Goal: Information Seeking & Learning: Learn about a topic

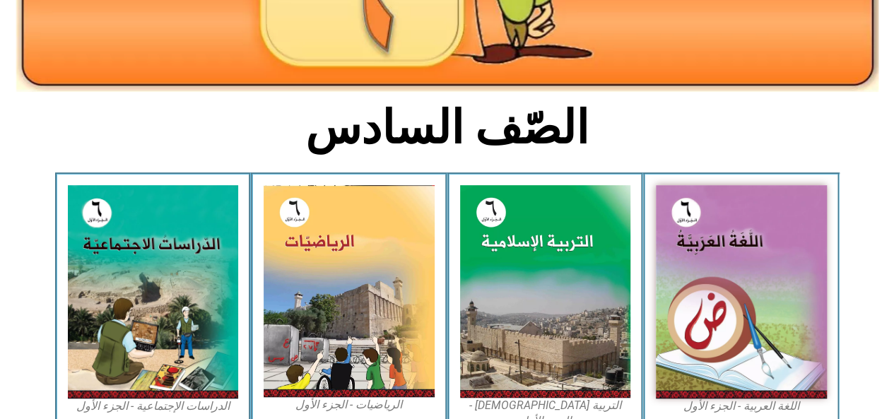
scroll to position [269, 0]
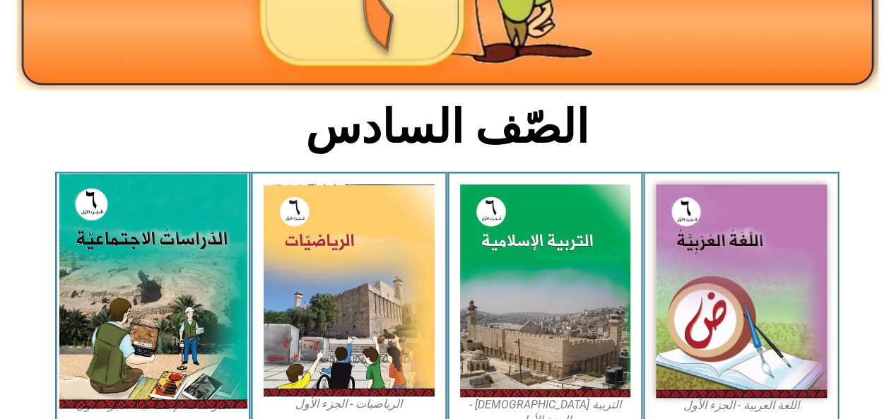
click at [177, 234] on img at bounding box center [153, 291] width 188 height 235
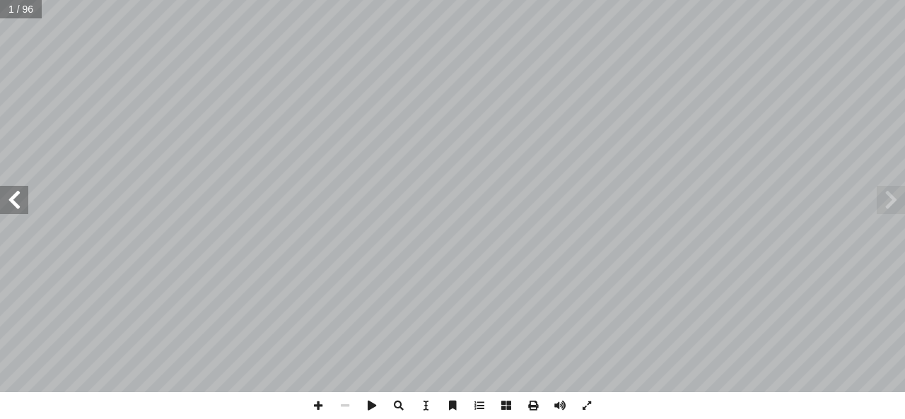
click at [20, 204] on span at bounding box center [14, 200] width 28 height 28
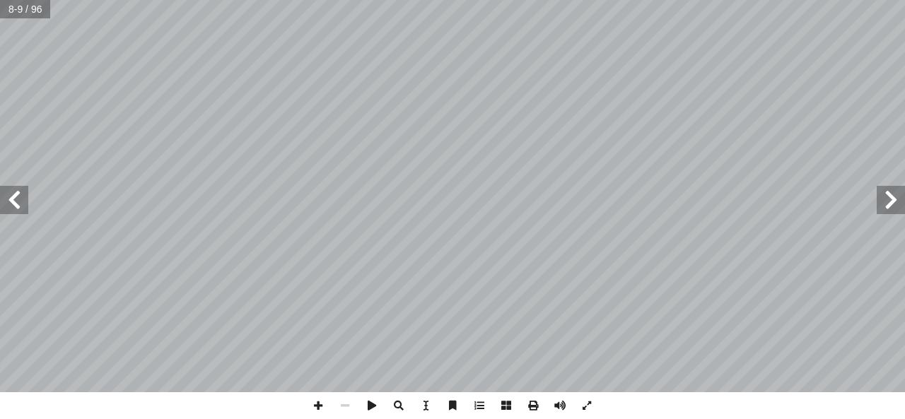
click at [20, 204] on span at bounding box center [14, 200] width 28 height 28
click at [20, 195] on span at bounding box center [14, 200] width 28 height 28
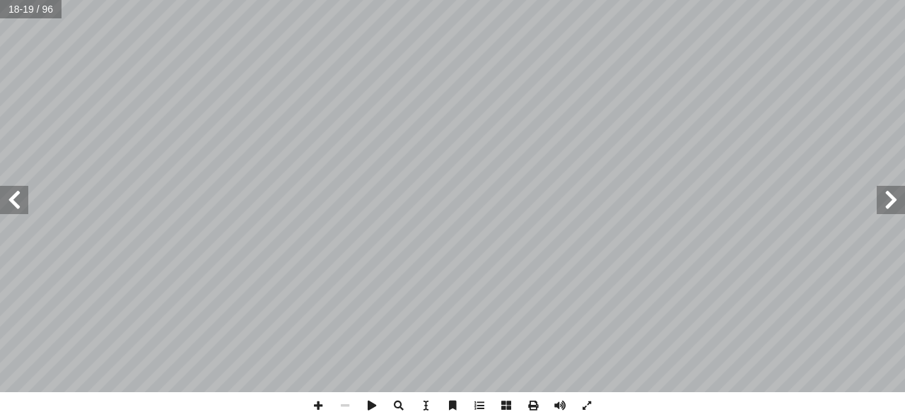
click at [20, 195] on span at bounding box center [14, 200] width 28 height 28
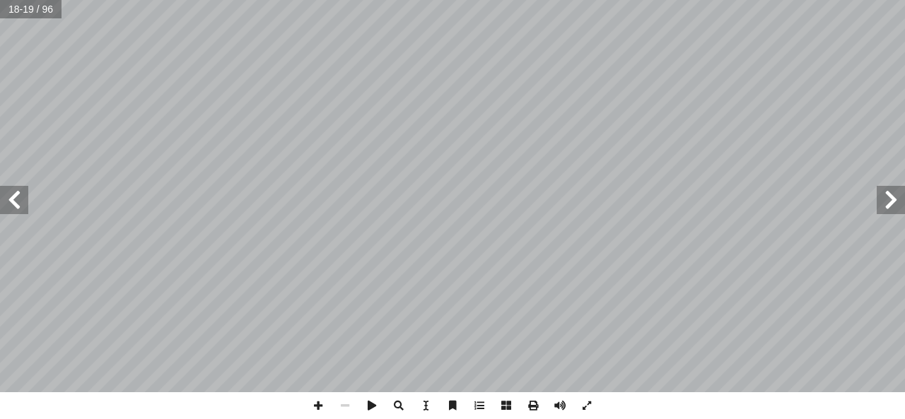
click at [20, 195] on span at bounding box center [14, 200] width 28 height 28
